Goal: Complete application form: Complete application form

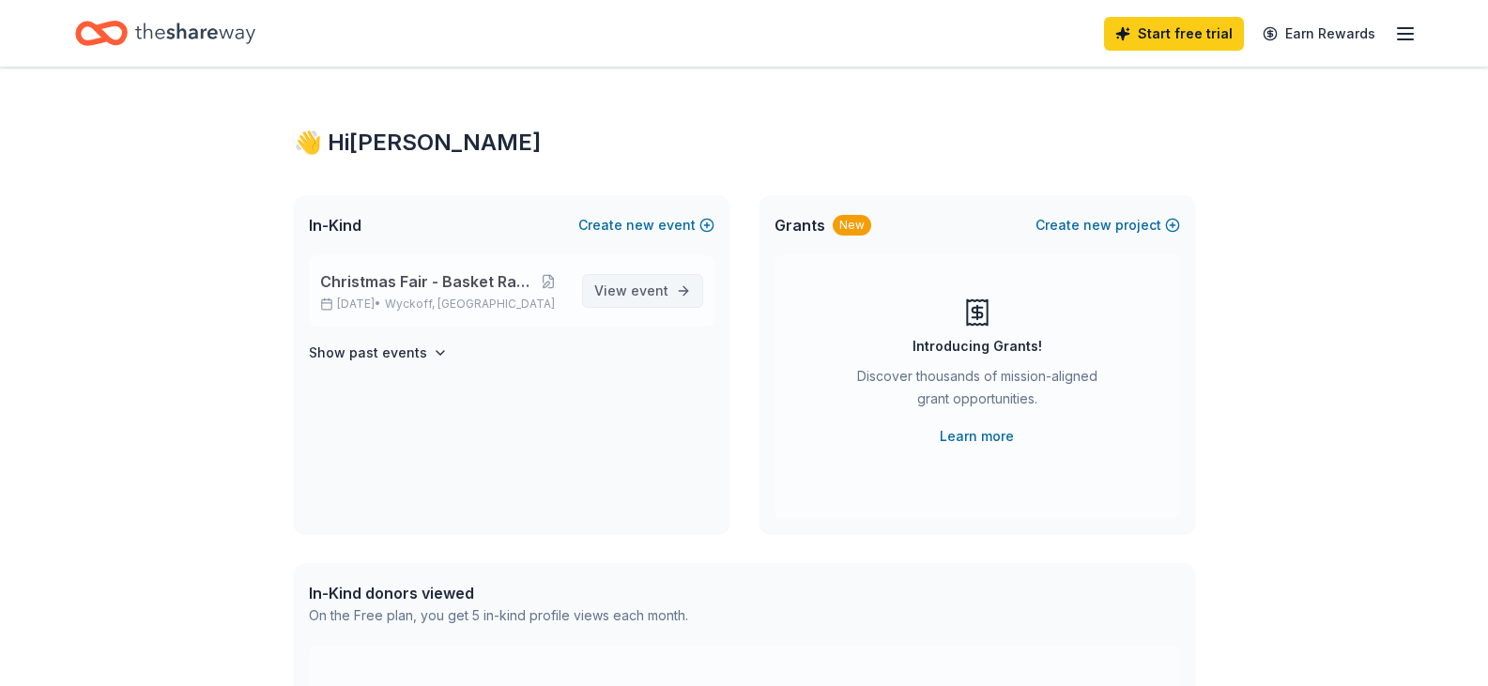
click at [656, 285] on span "event" at bounding box center [650, 291] width 38 height 16
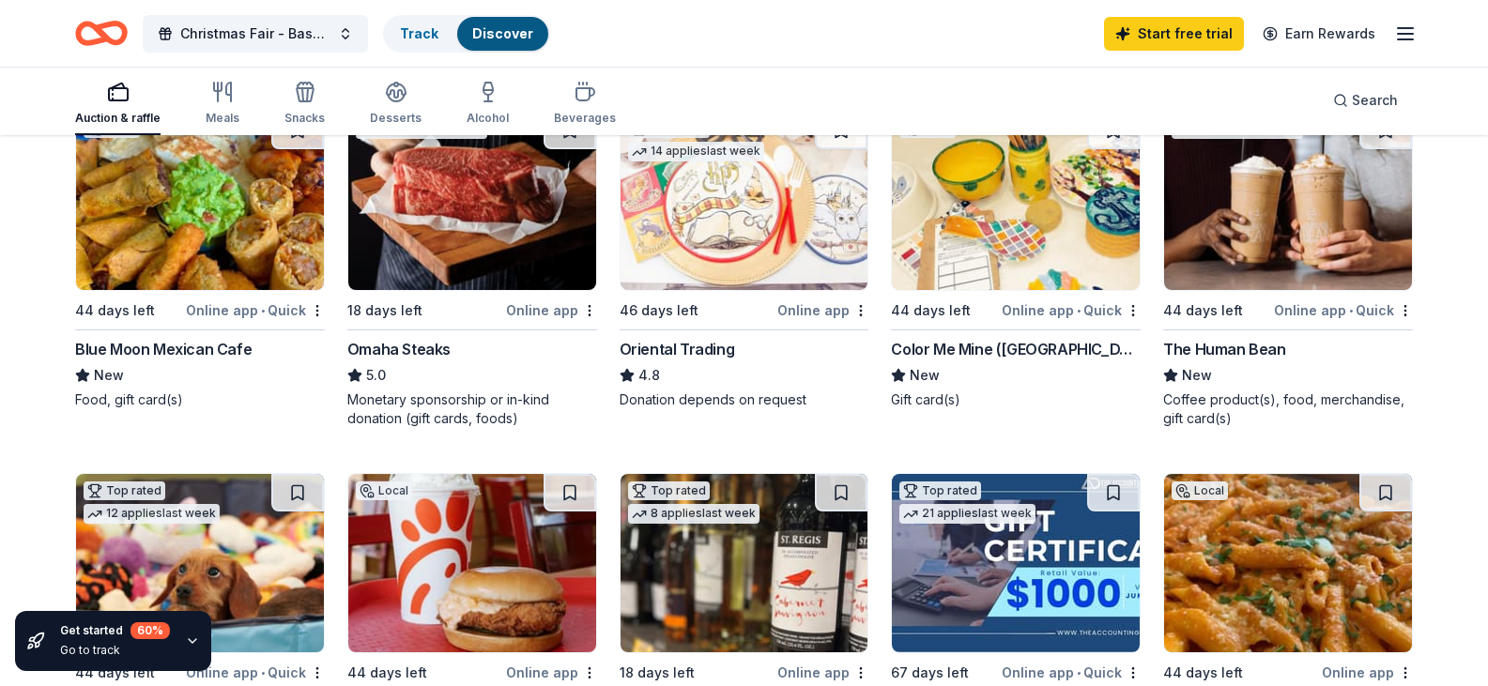
scroll to position [232, 0]
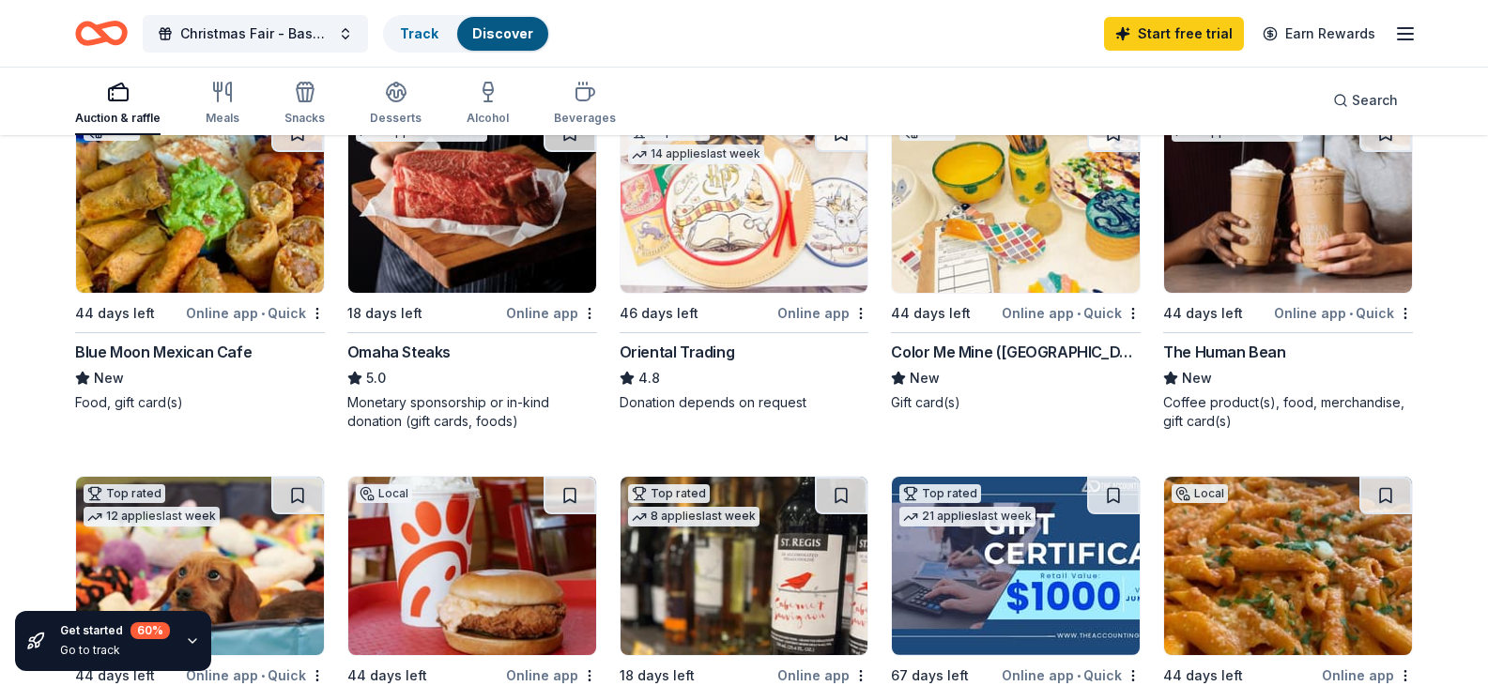
click at [214, 325] on div "Online app • Quick" at bounding box center [255, 312] width 139 height 23
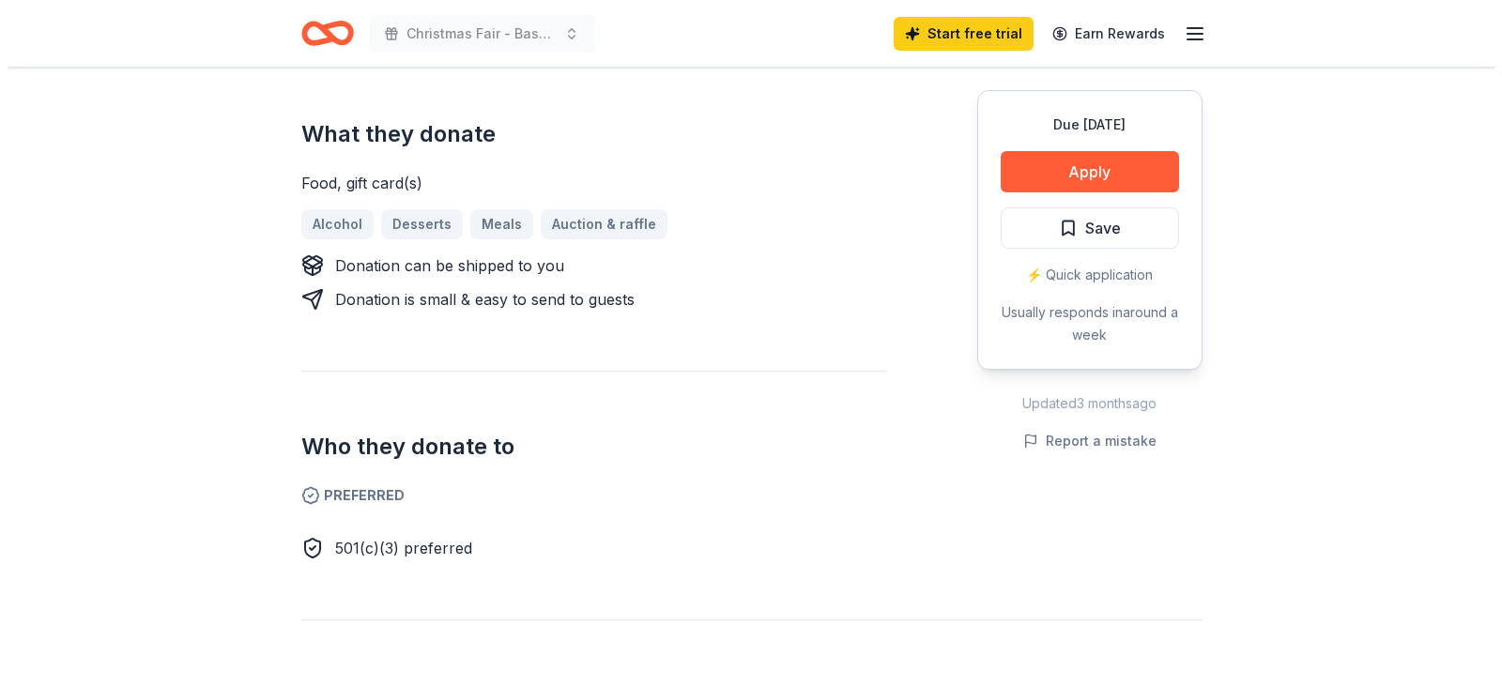
scroll to position [767, 0]
click at [1085, 179] on button "Apply" at bounding box center [1082, 171] width 178 height 41
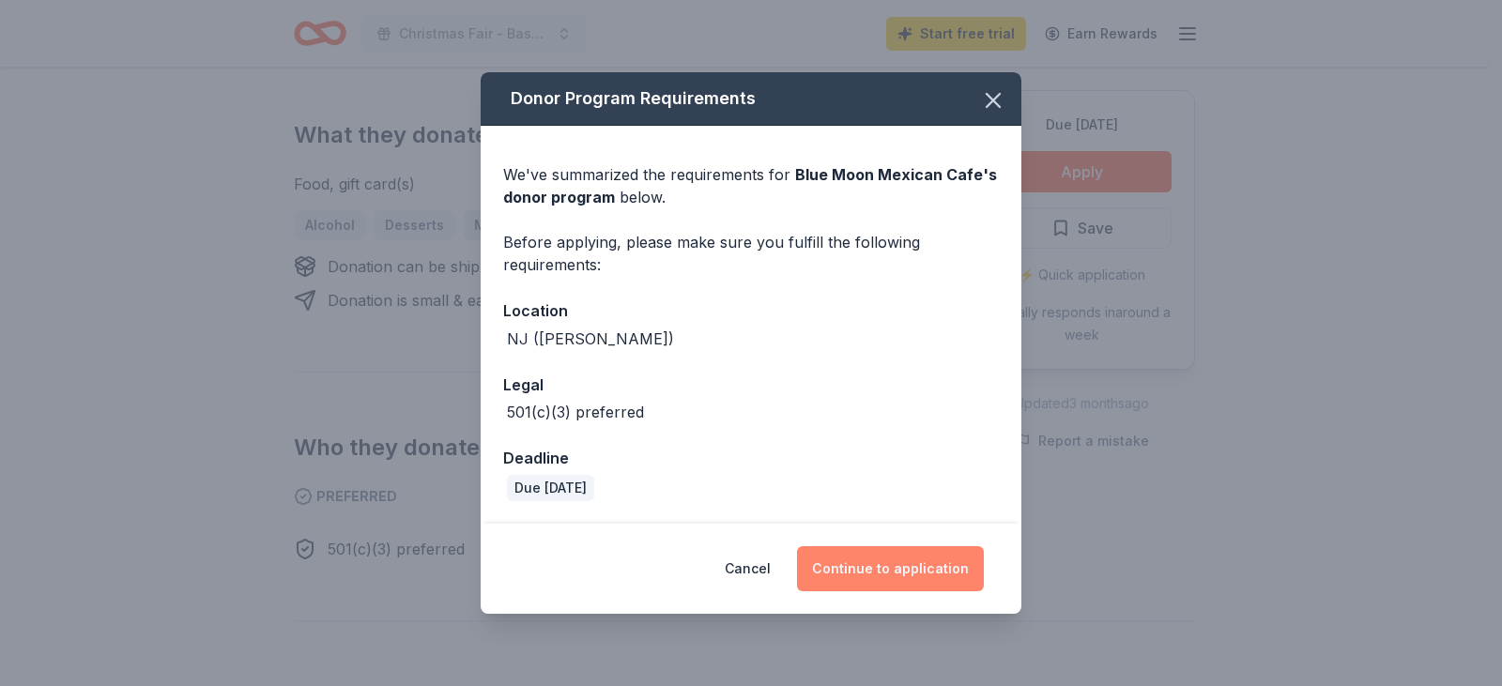
click at [885, 560] on button "Continue to application" at bounding box center [890, 568] width 187 height 45
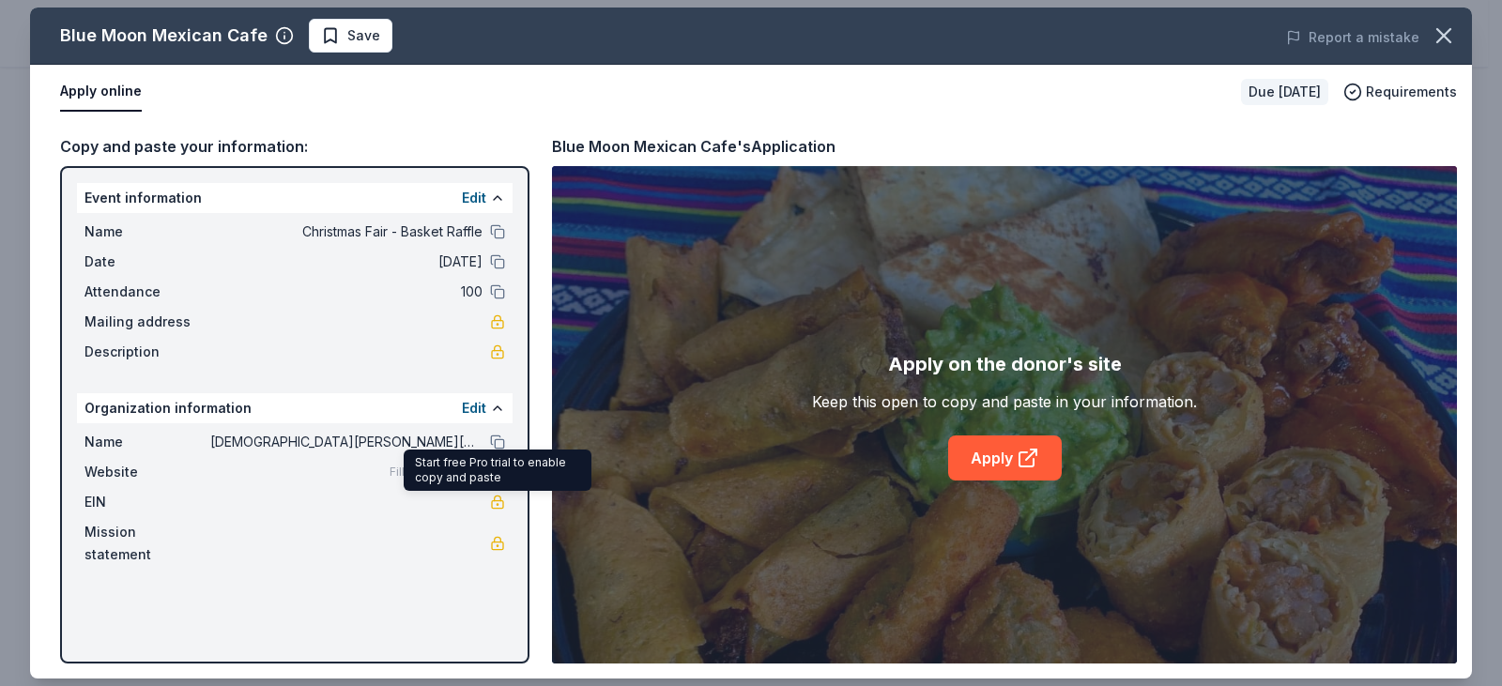
click at [497, 503] on link at bounding box center [497, 502] width 15 height 15
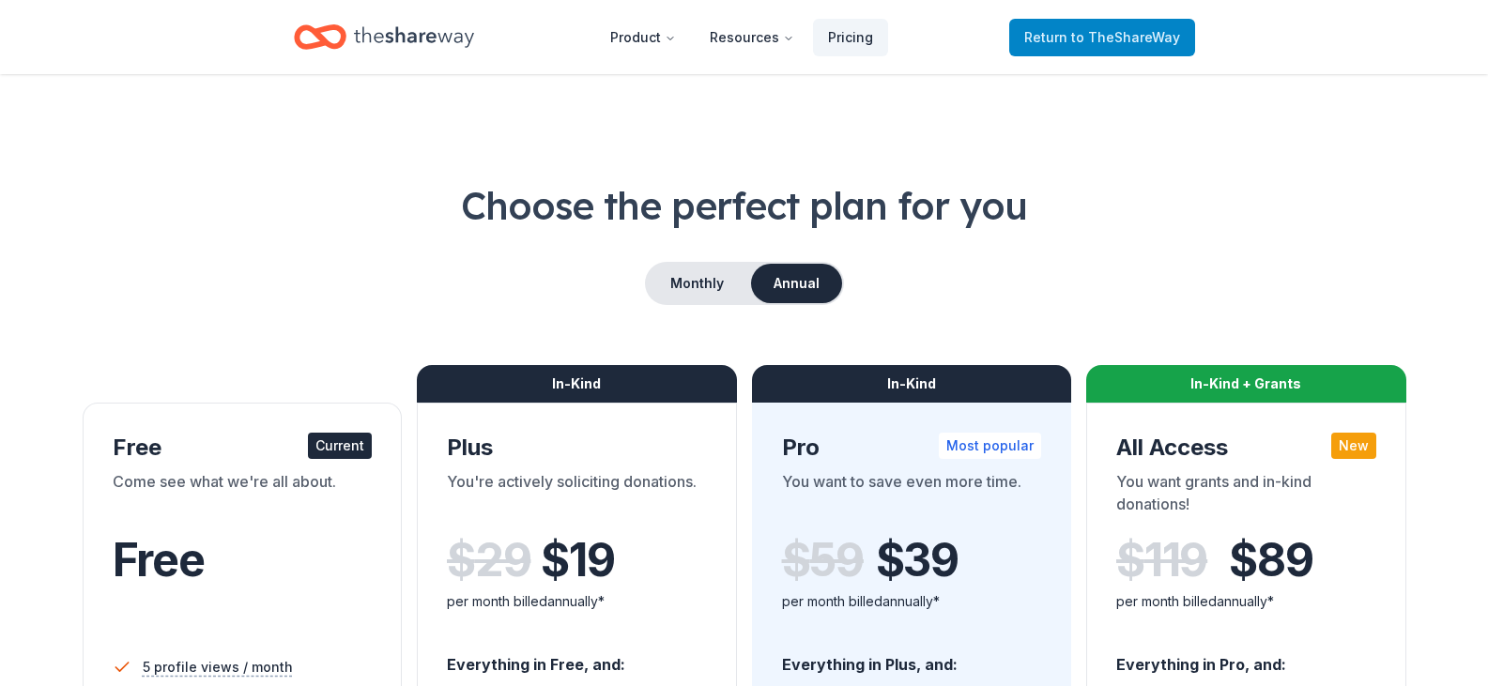
click at [1082, 29] on span "to TheShareWay" at bounding box center [1125, 37] width 109 height 16
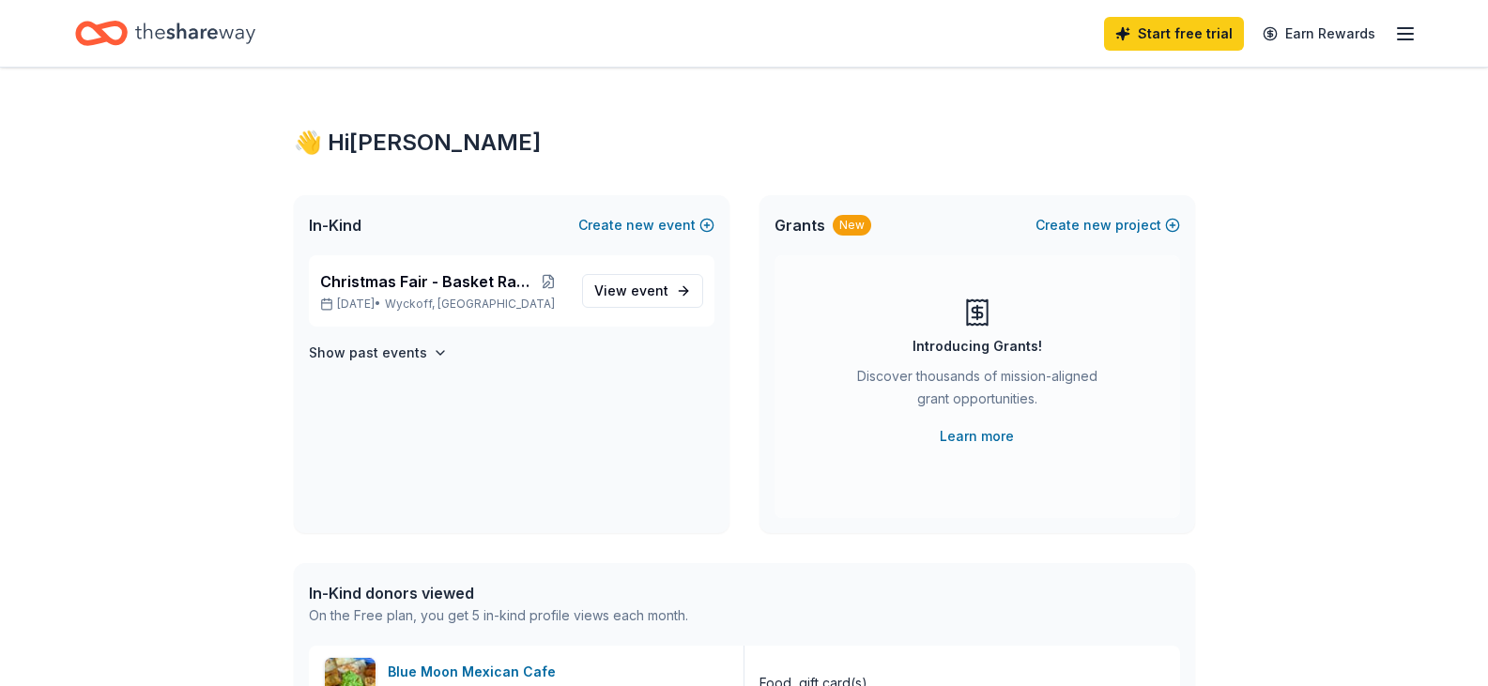
click at [1082, 35] on div "Start free trial Earn Rewards" at bounding box center [744, 33] width 1338 height 44
click at [1408, 35] on icon "button" at bounding box center [1405, 34] width 23 height 23
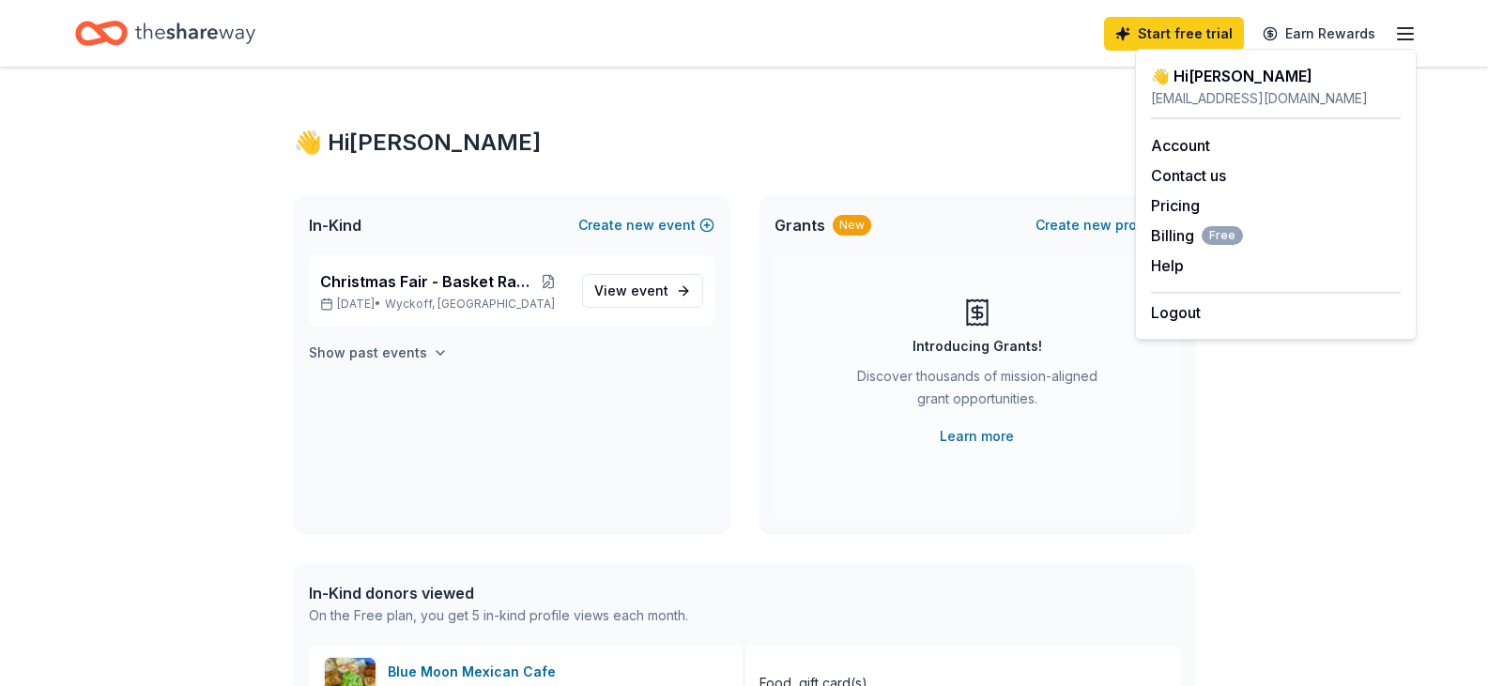
click at [437, 353] on icon "button" at bounding box center [441, 353] width 8 height 4
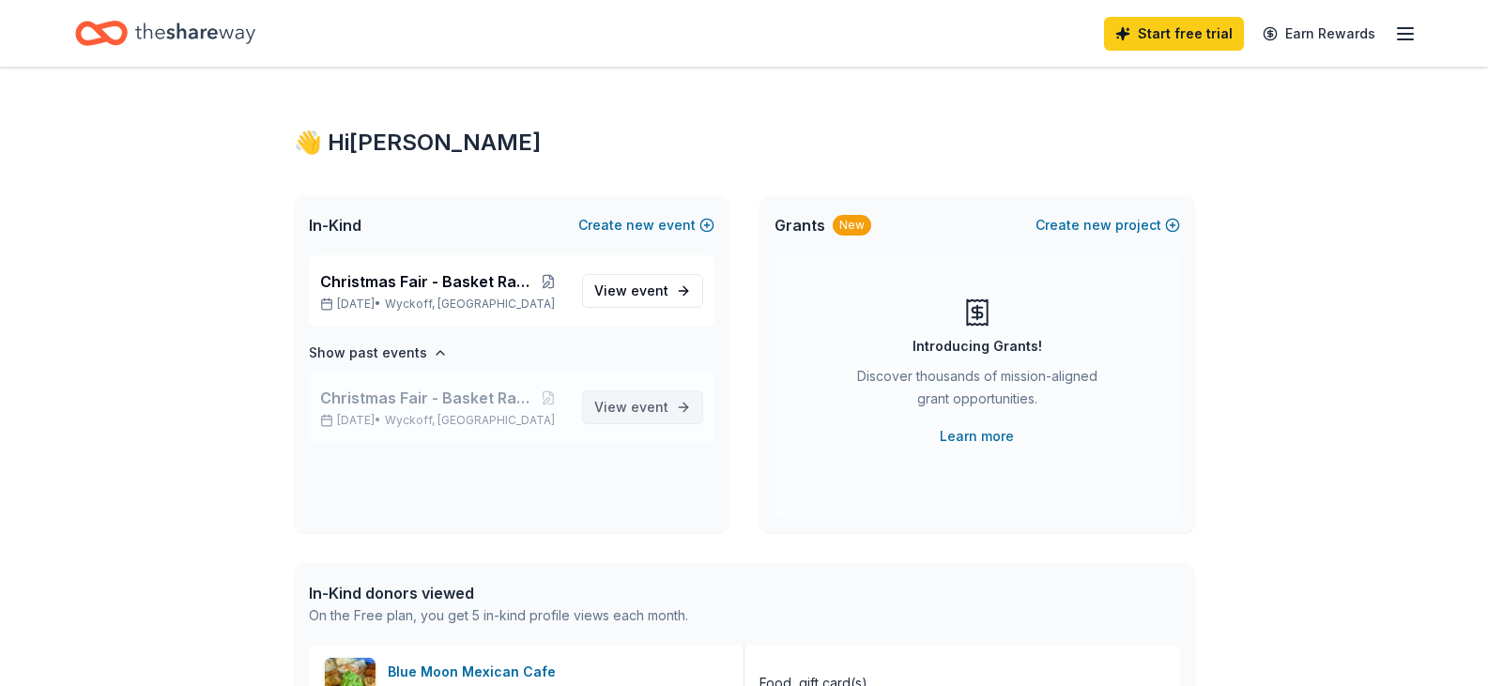
click at [634, 406] on span "event" at bounding box center [650, 407] width 38 height 16
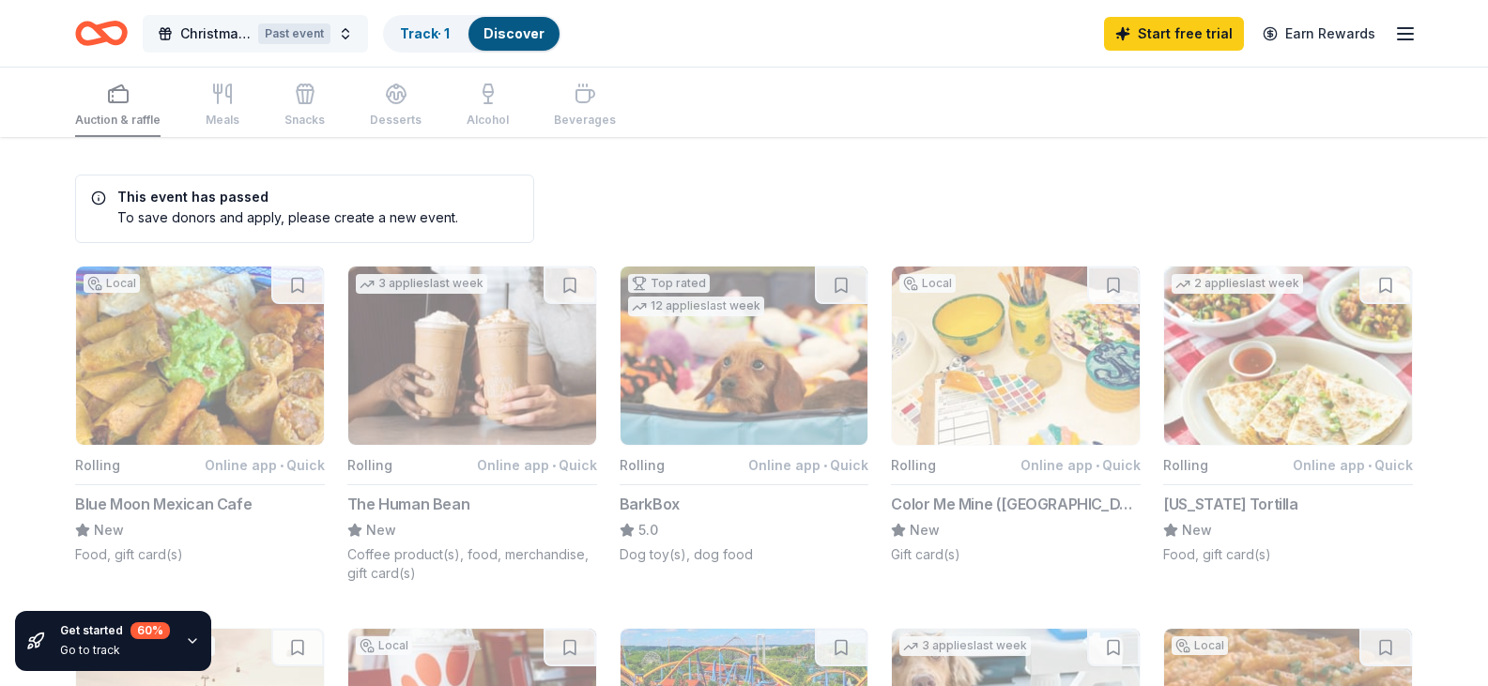
click at [344, 32] on button "Christmas Fair - Basket Raffle Past event" at bounding box center [255, 34] width 225 height 38
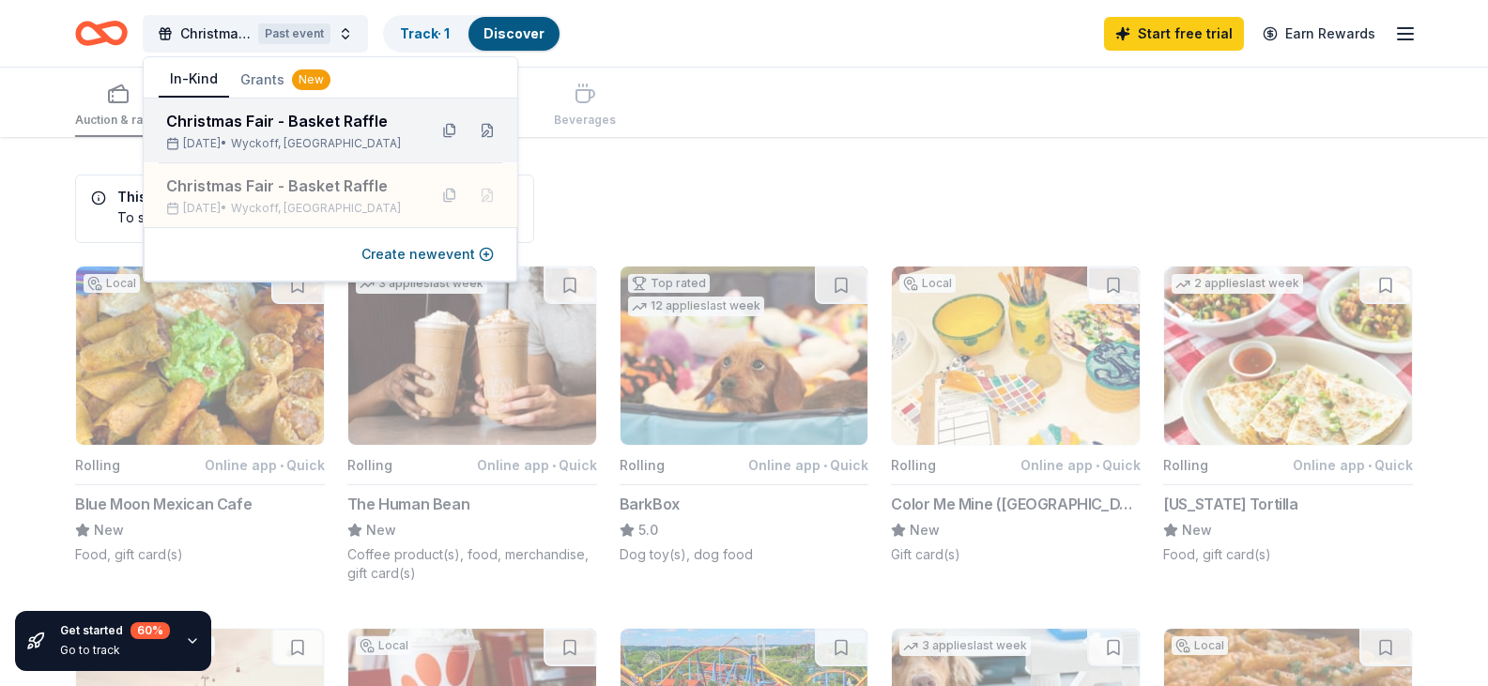
click at [331, 119] on div "Christmas Fair - Basket Raffle" at bounding box center [289, 121] width 246 height 23
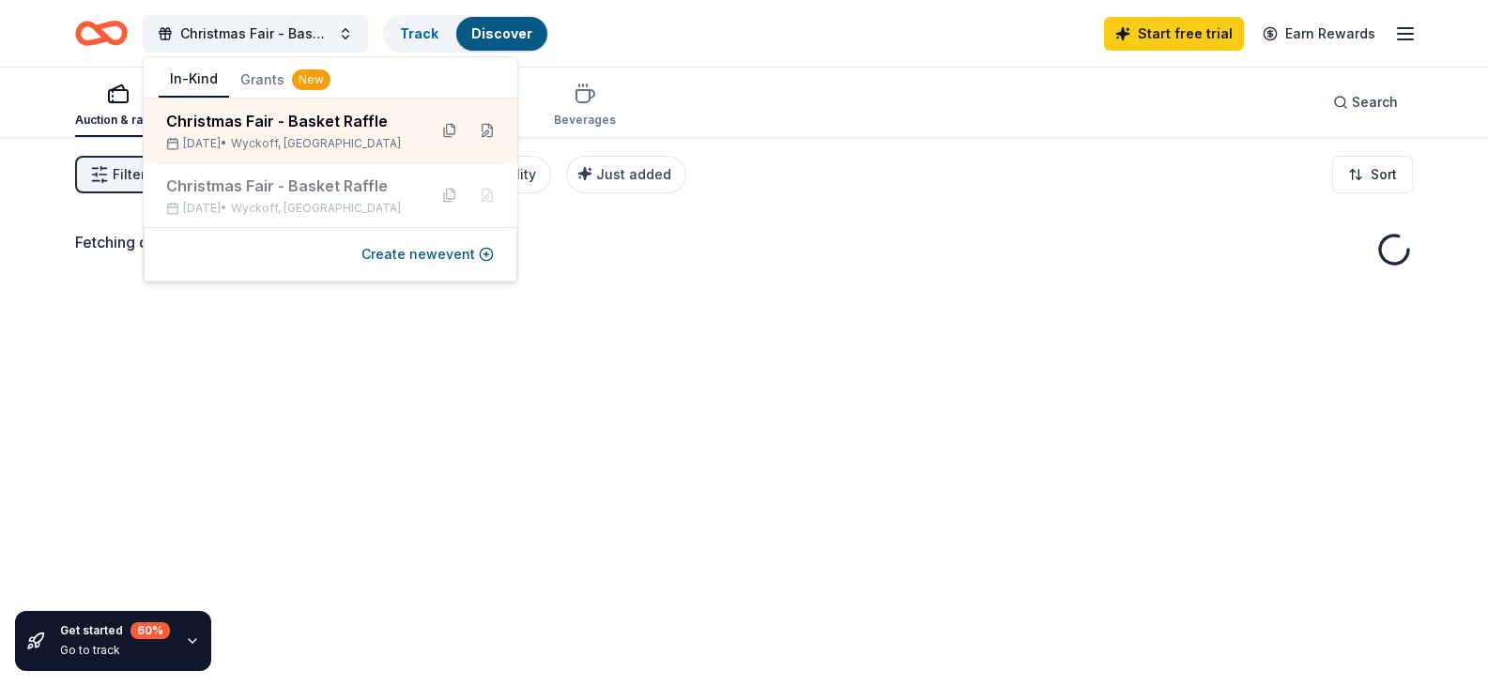
click at [599, 322] on div "Fetching donors, one moment..." at bounding box center [744, 480] width 1488 height 686
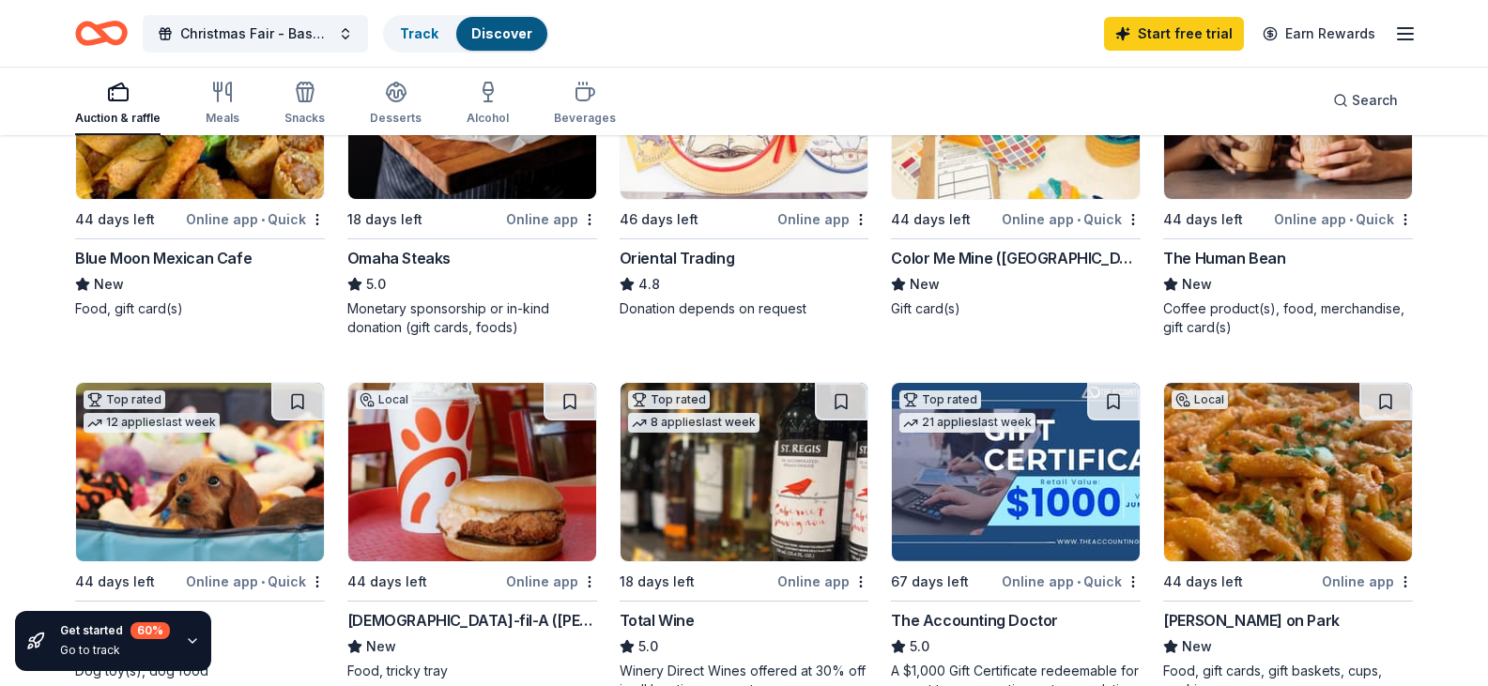
scroll to position [327, 0]
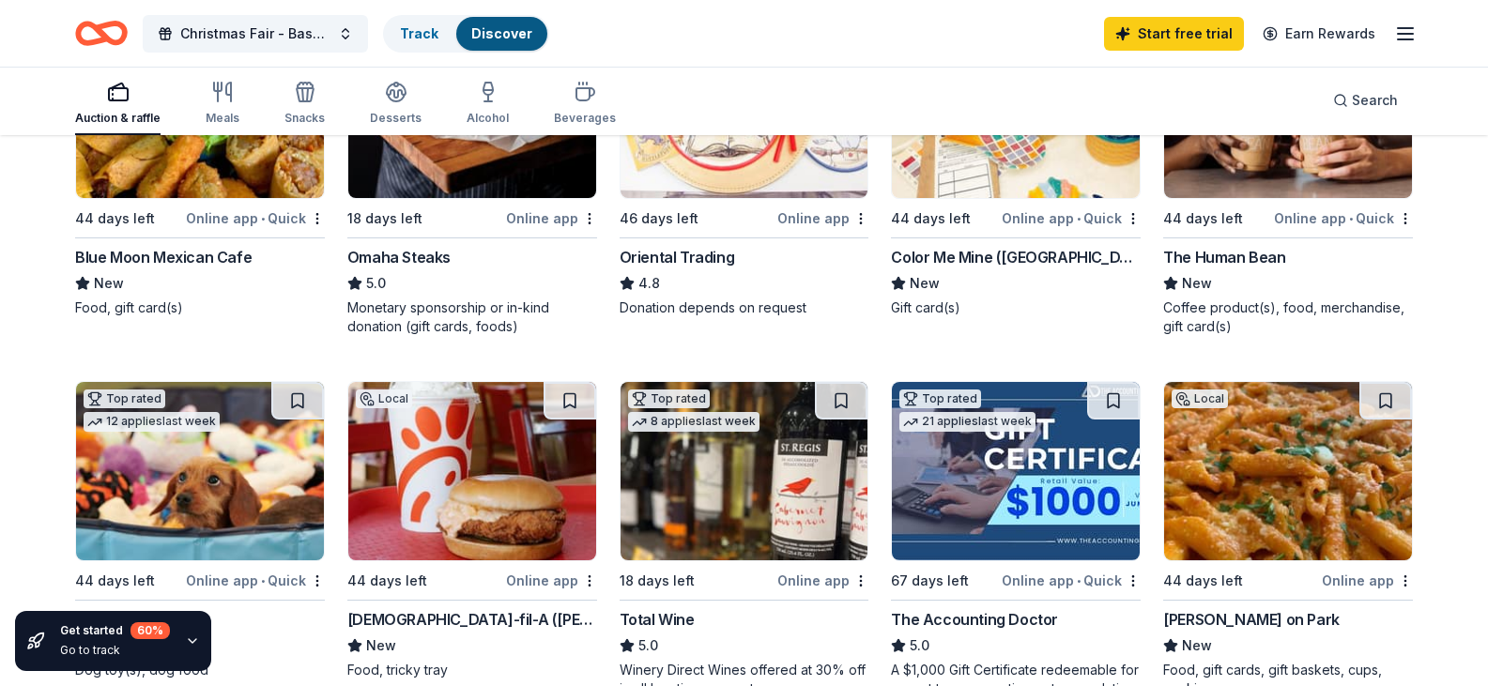
click at [236, 230] on div "Online app • Quick" at bounding box center [255, 218] width 139 height 23
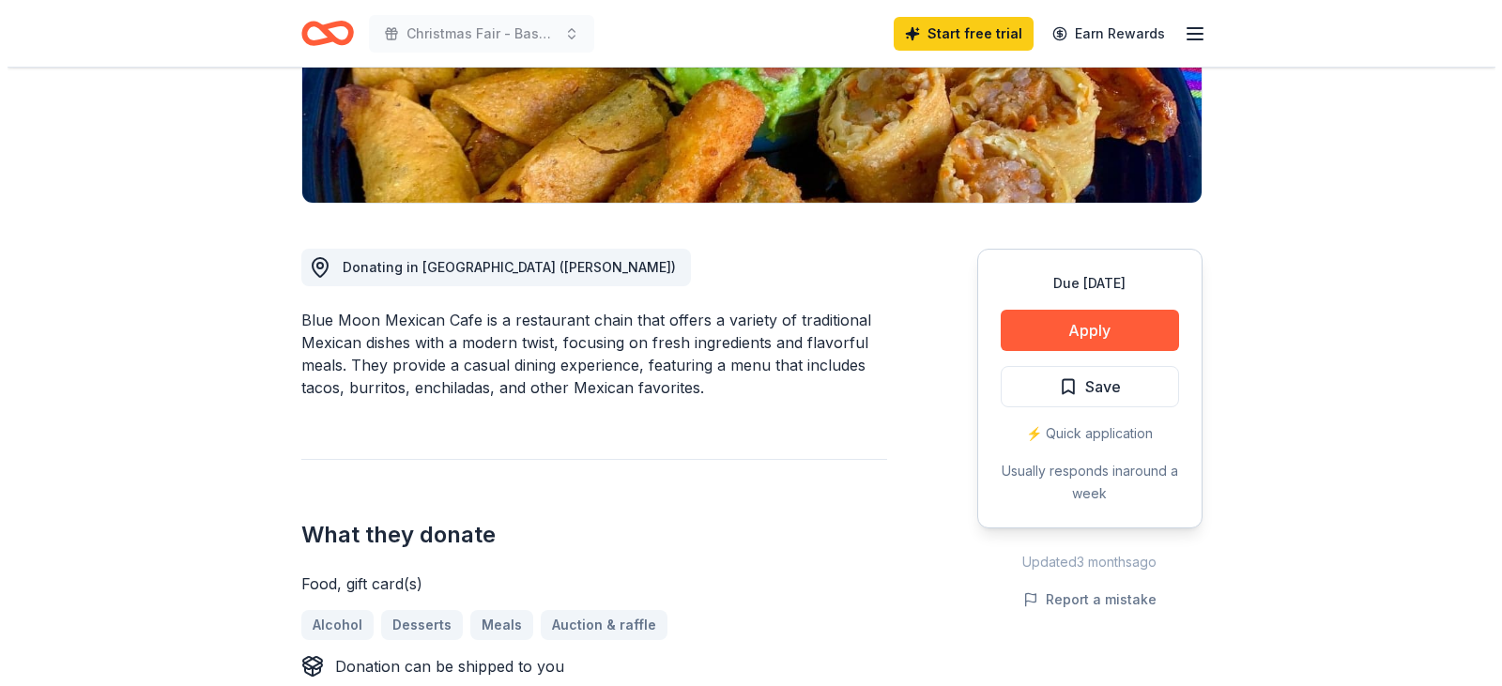
scroll to position [368, 0]
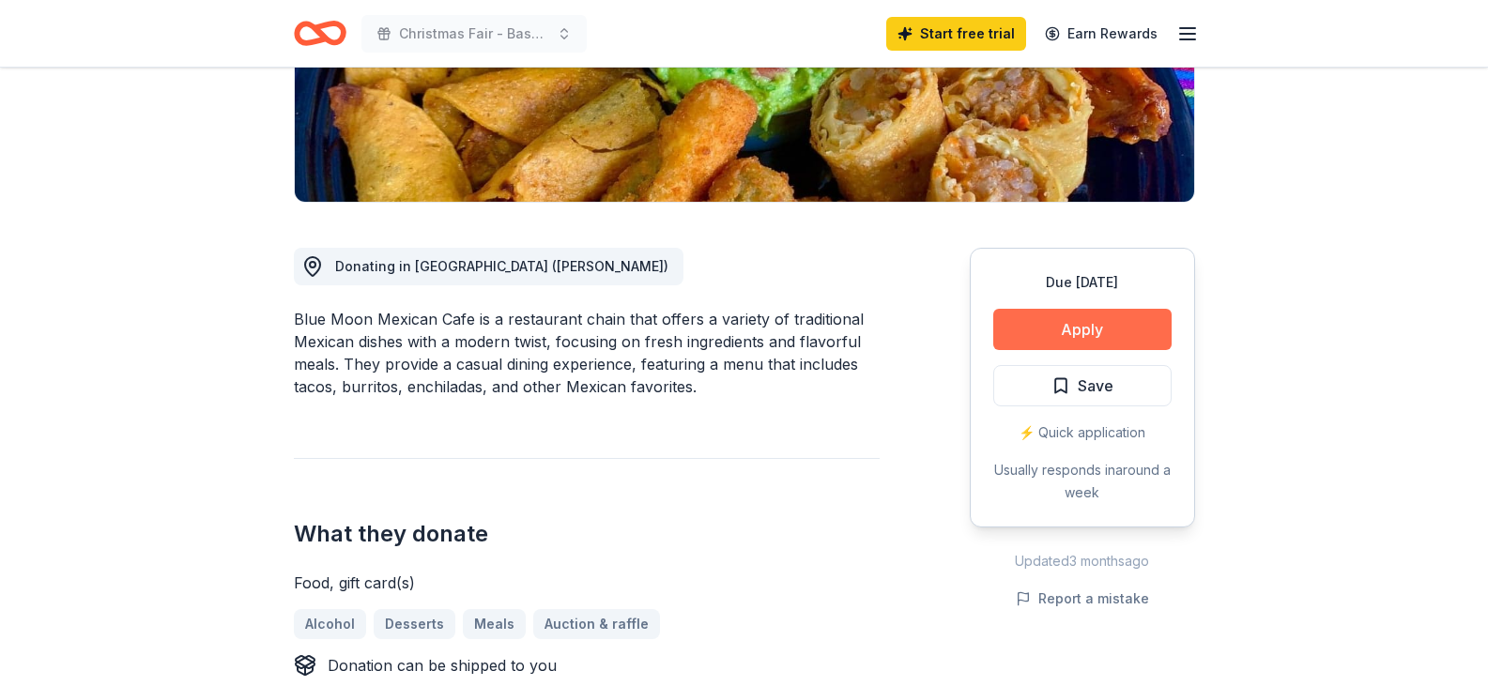
click at [1061, 332] on button "Apply" at bounding box center [1082, 329] width 178 height 41
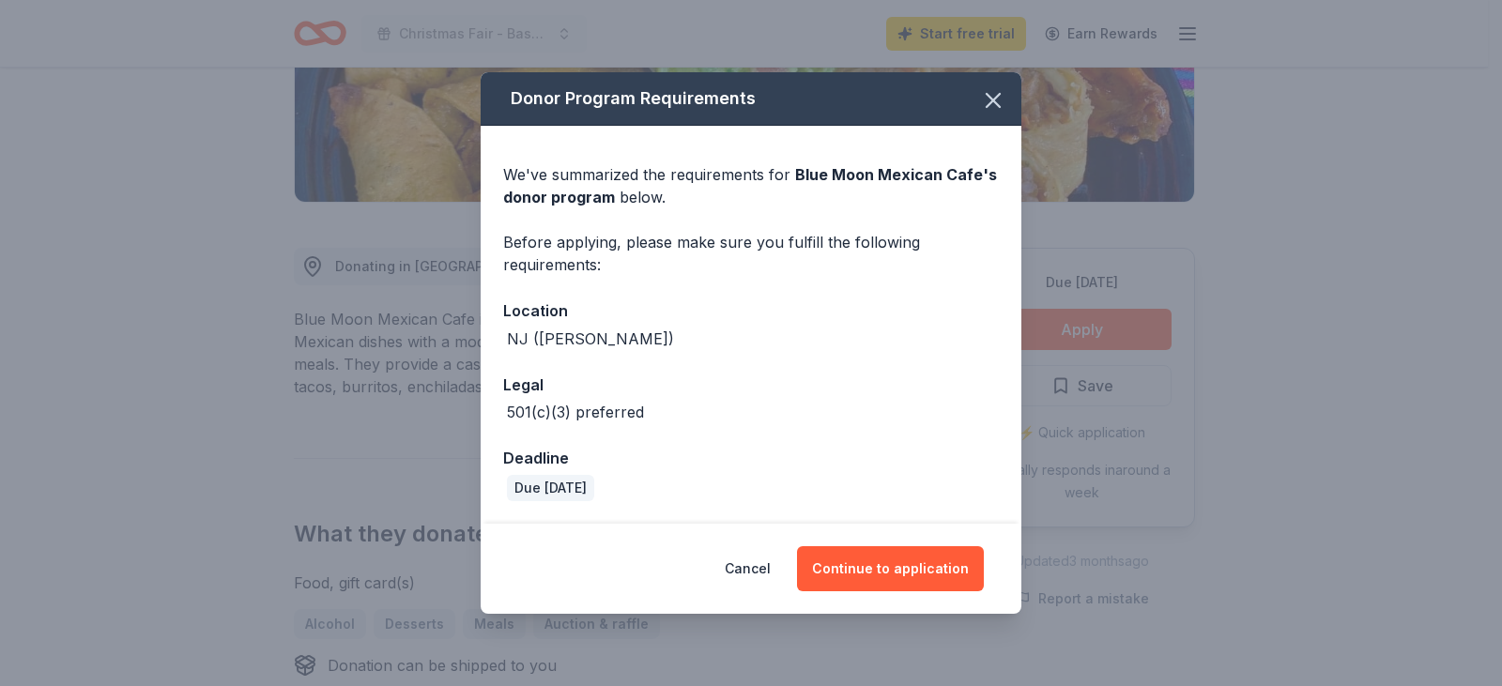
click at [1197, 420] on div "Donor Program Requirements We've summarized the requirements for Blue Moon Mexi…" at bounding box center [751, 343] width 1502 height 686
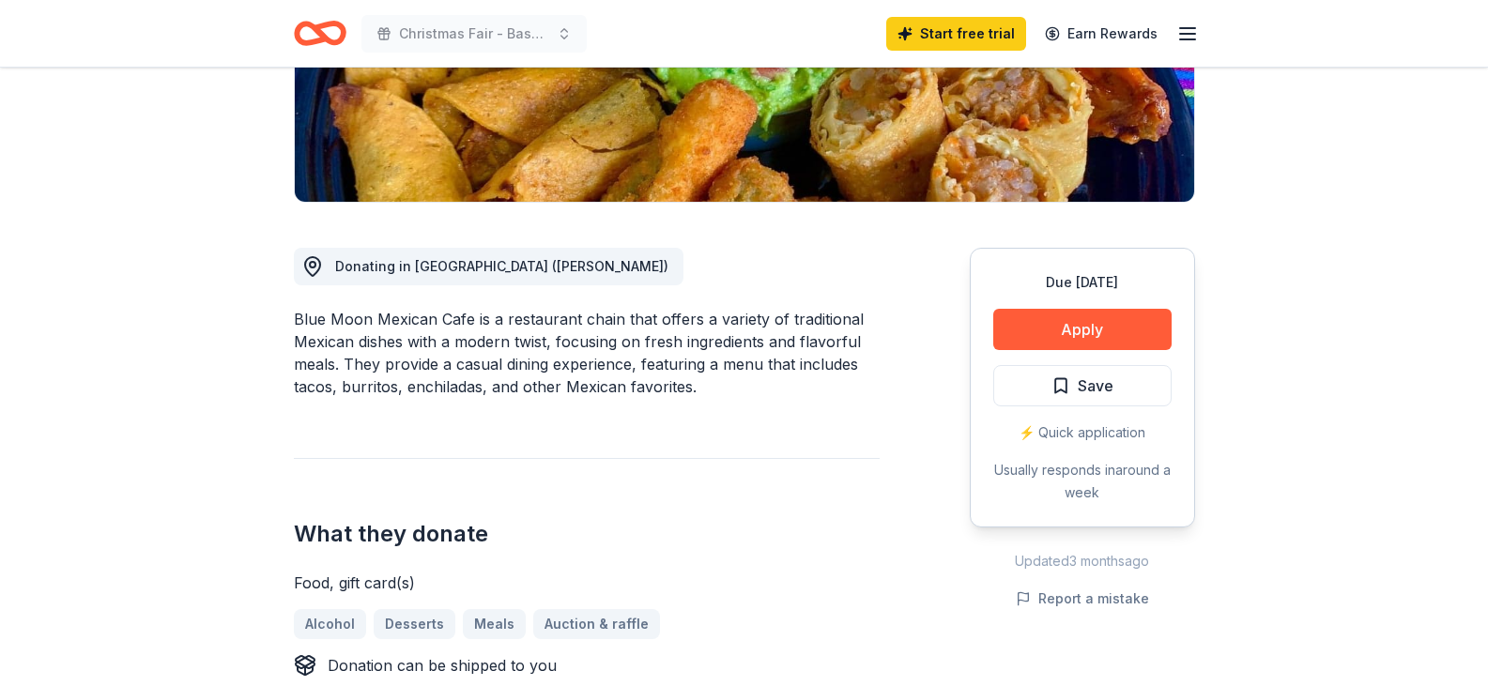
click at [1074, 428] on div "⚡️ Quick application" at bounding box center [1082, 433] width 178 height 23
click at [1093, 330] on button "Apply" at bounding box center [1082, 329] width 178 height 41
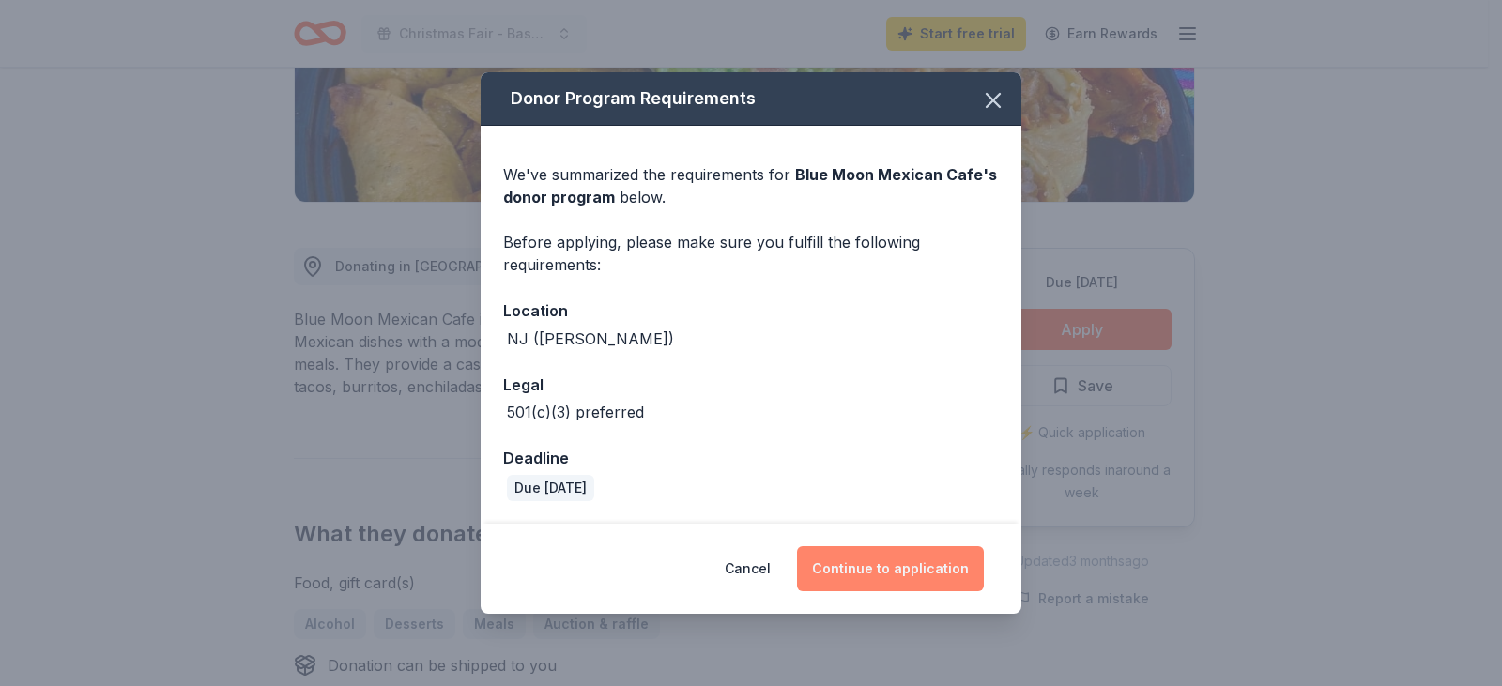
click at [896, 573] on button "Continue to application" at bounding box center [890, 568] width 187 height 45
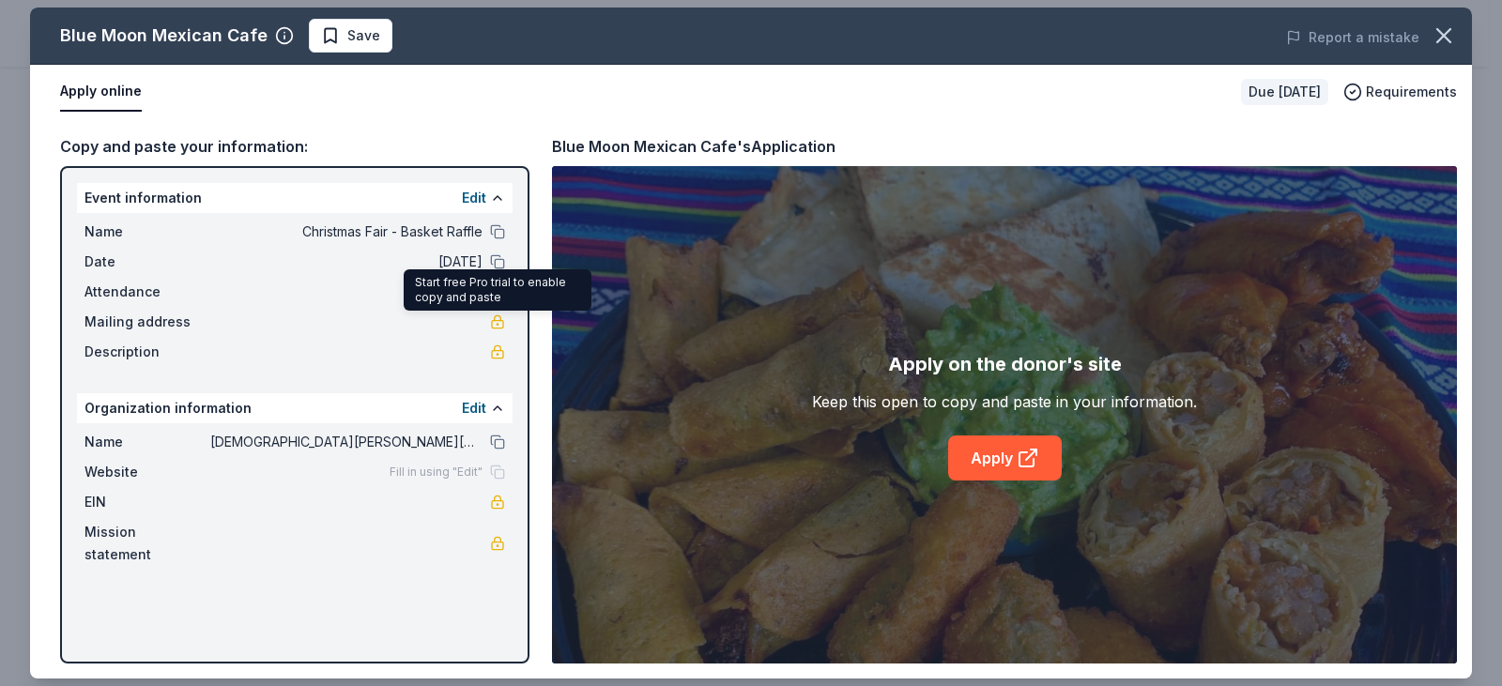
click at [495, 324] on link at bounding box center [497, 322] width 15 height 15
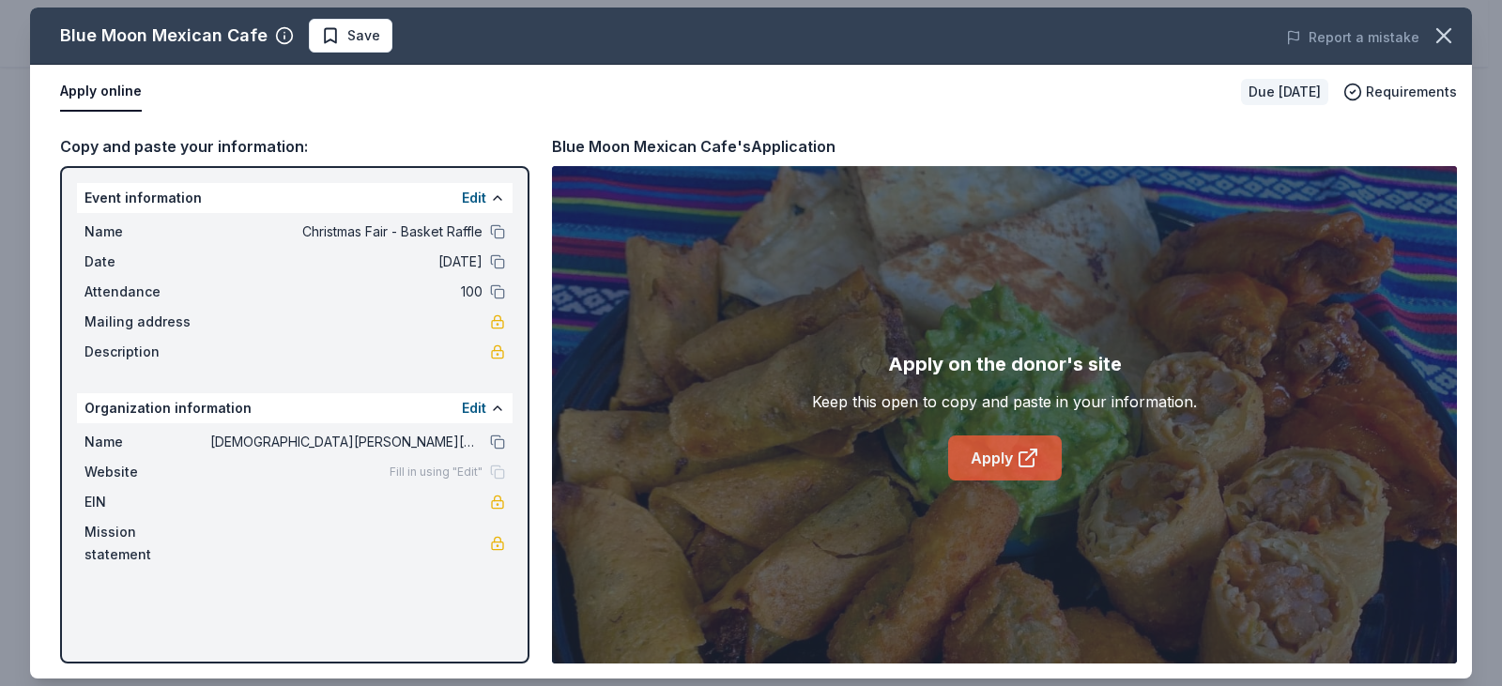
click at [992, 460] on link "Apply" at bounding box center [1005, 458] width 114 height 45
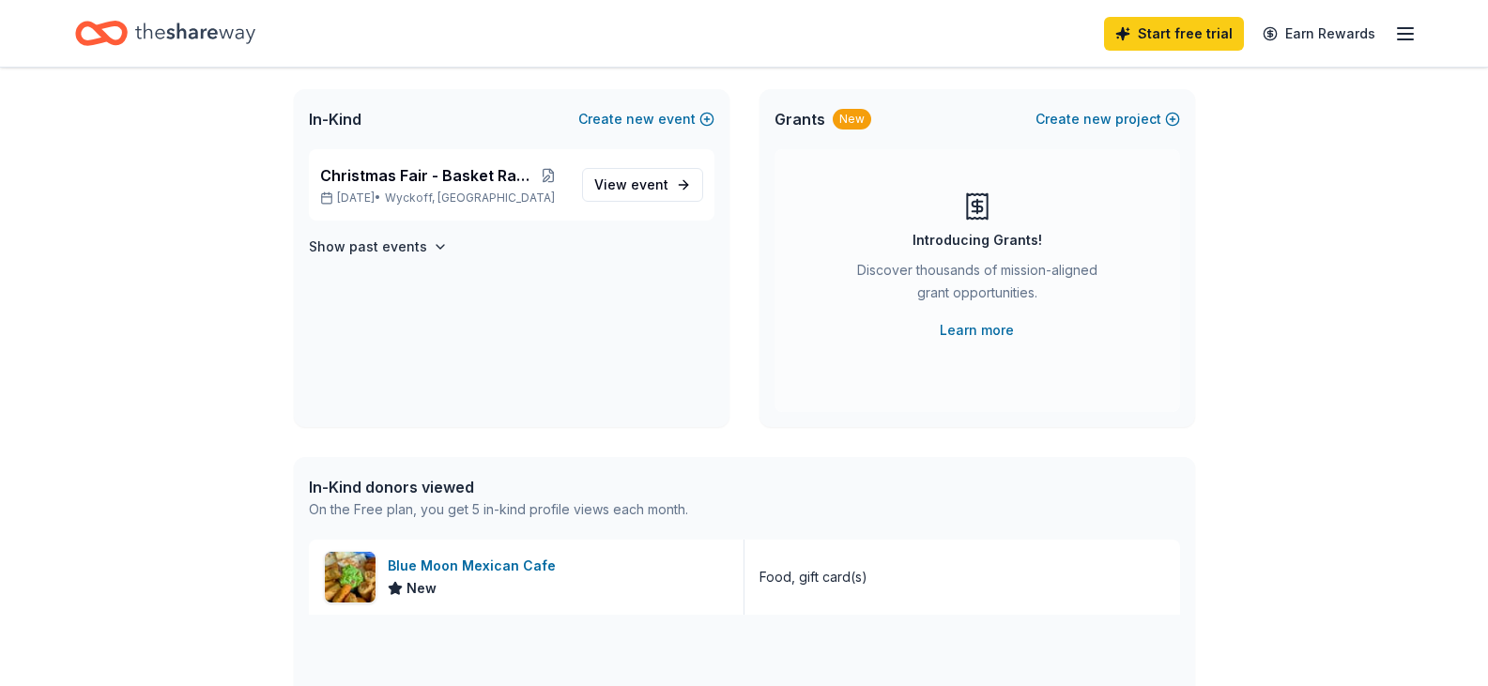
scroll to position [109, 0]
click at [464, 563] on div "Blue Moon Mexican Cafe" at bounding box center [476, 563] width 176 height 23
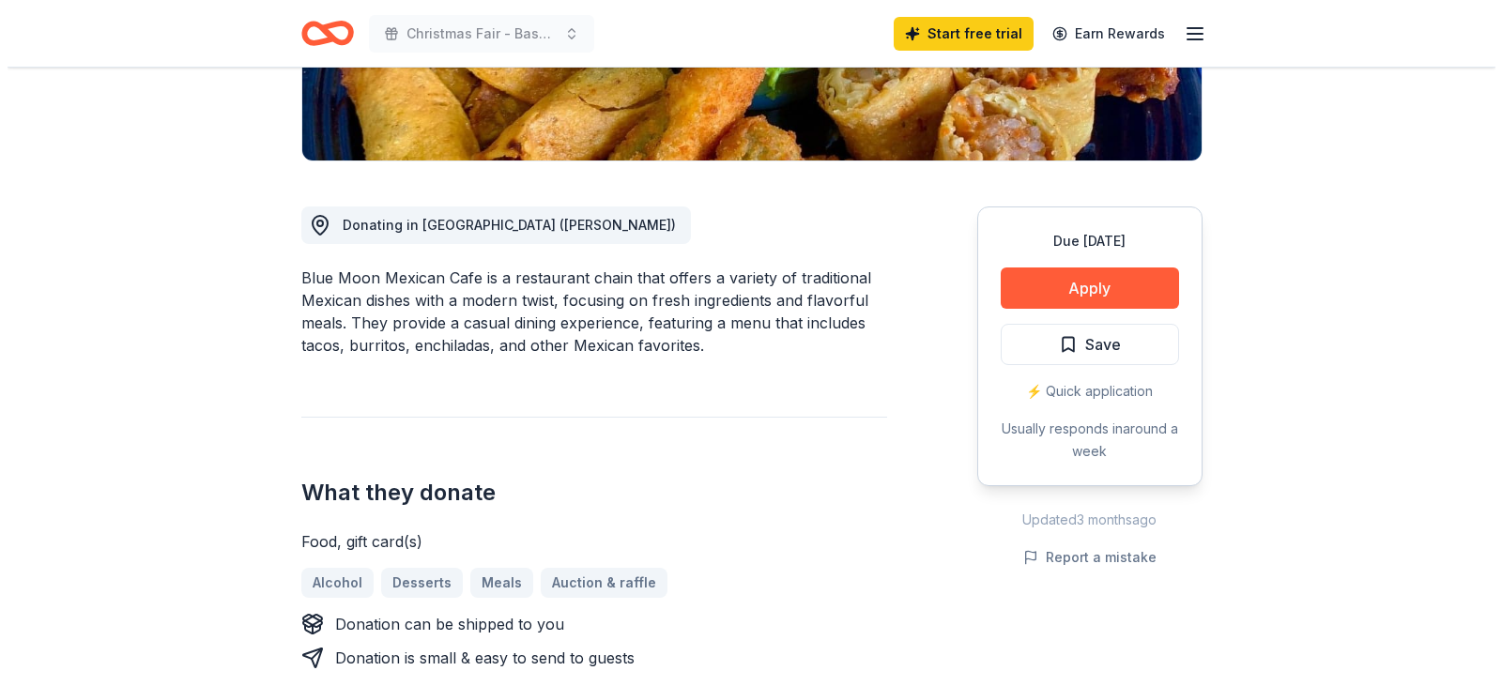
scroll to position [410, 0]
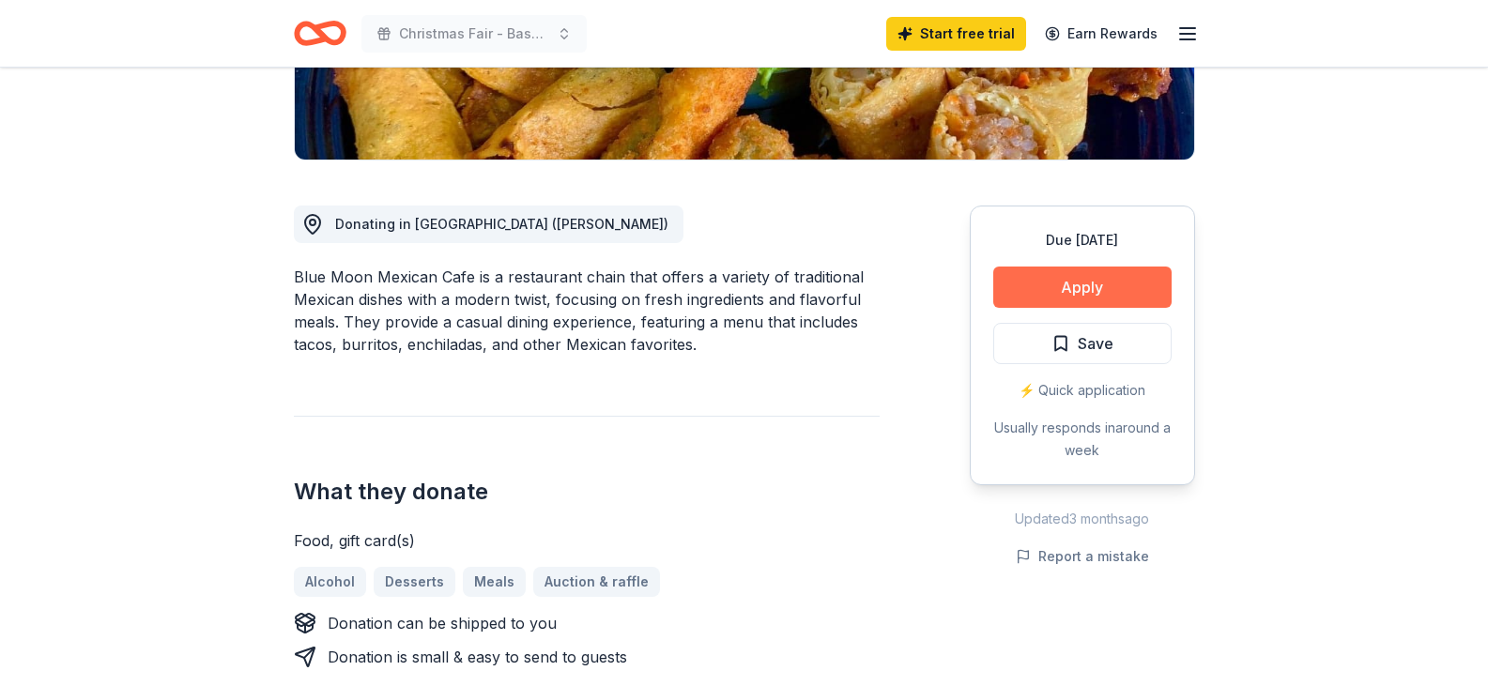
click at [1075, 294] on button "Apply" at bounding box center [1082, 287] width 178 height 41
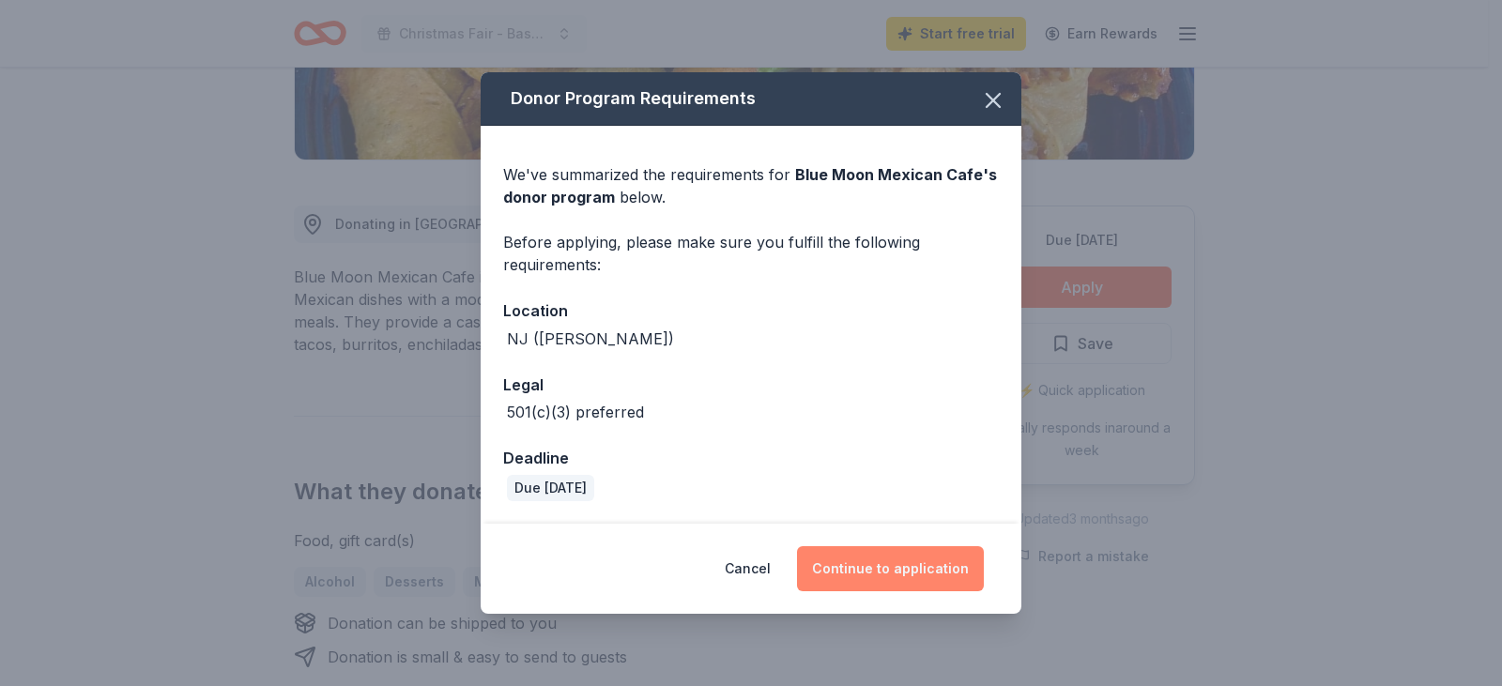
click at [885, 581] on button "Continue to application" at bounding box center [890, 568] width 187 height 45
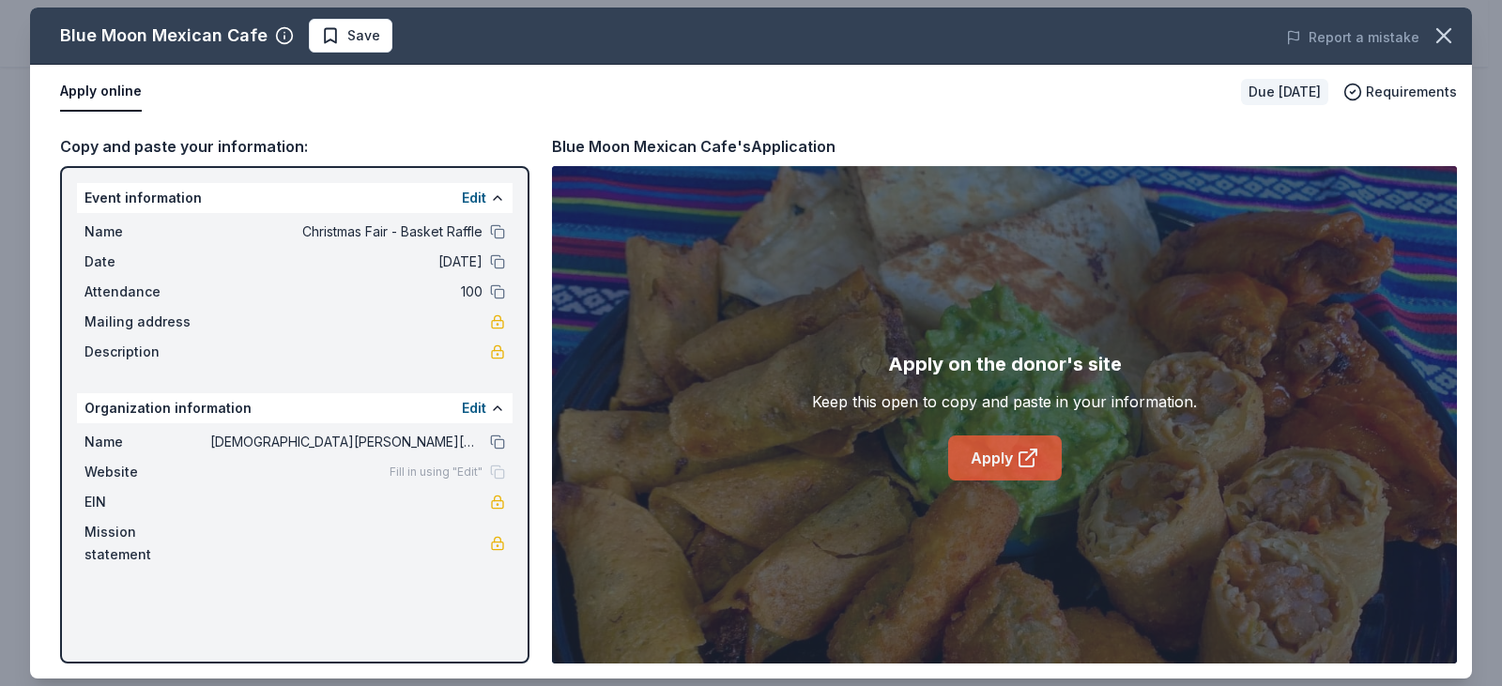
click at [1000, 456] on link "Apply" at bounding box center [1005, 458] width 114 height 45
